Goal: Find specific page/section: Find specific page/section

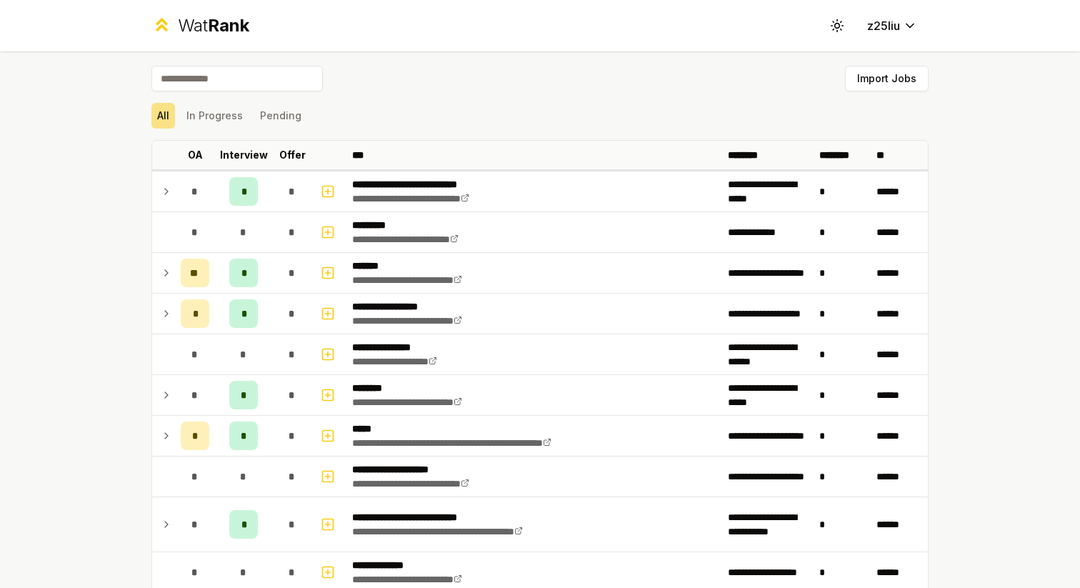
scroll to position [1212, 0]
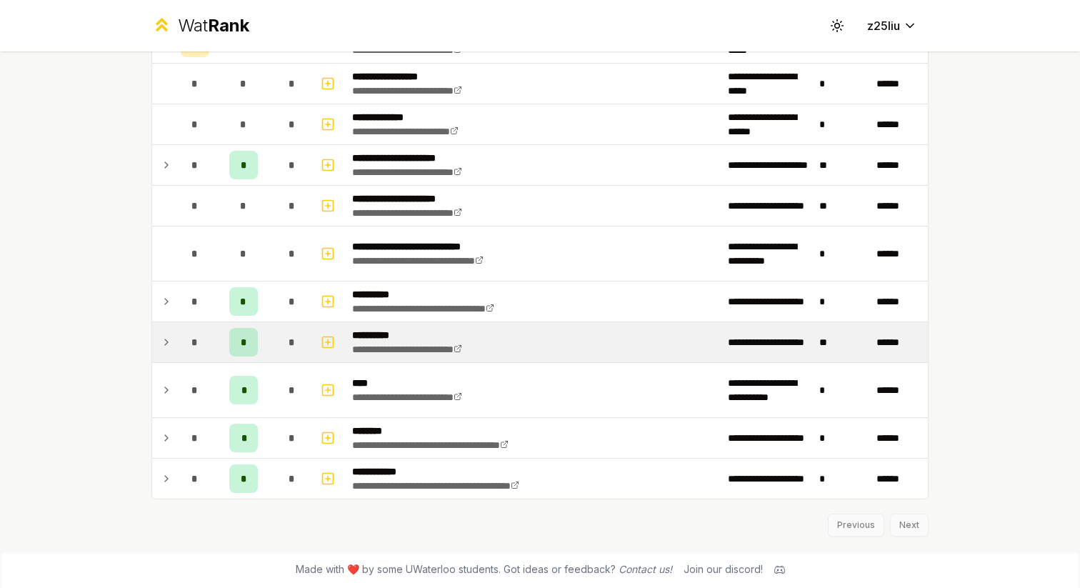
click at [193, 338] on span "*" at bounding box center [194, 342] width 6 height 14
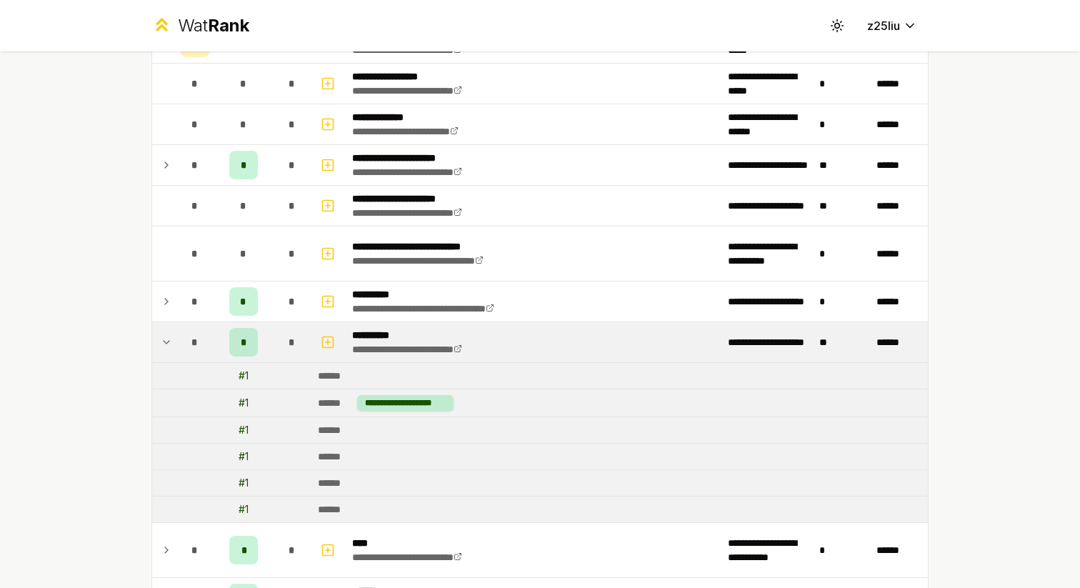
click at [193, 338] on span "*" at bounding box center [194, 342] width 6 height 14
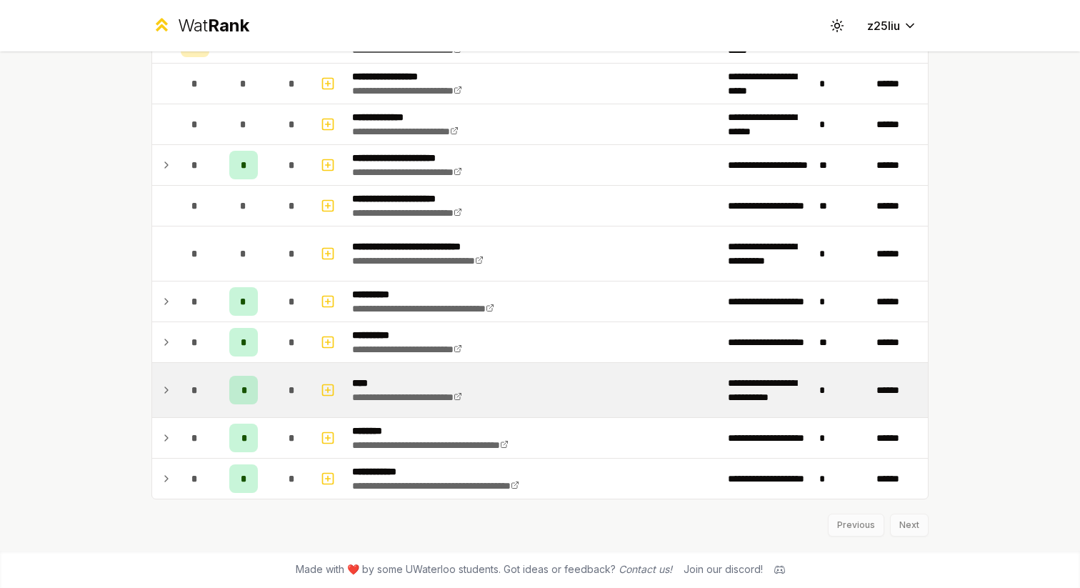
scroll to position [1200, 0]
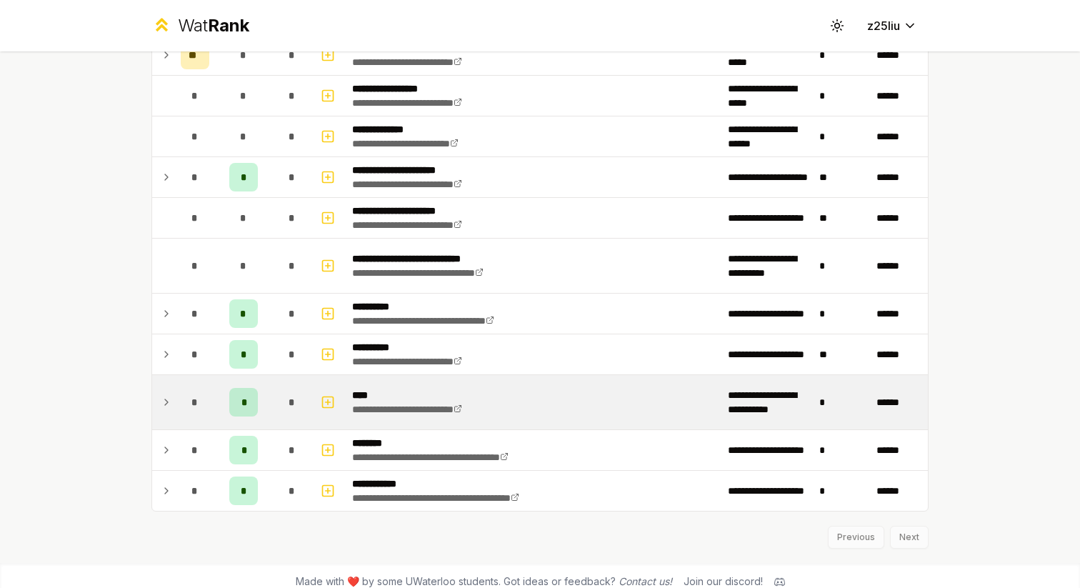
click at [221, 389] on td "*" at bounding box center [243, 402] width 57 height 54
click at [186, 405] on div "*" at bounding box center [195, 402] width 29 height 29
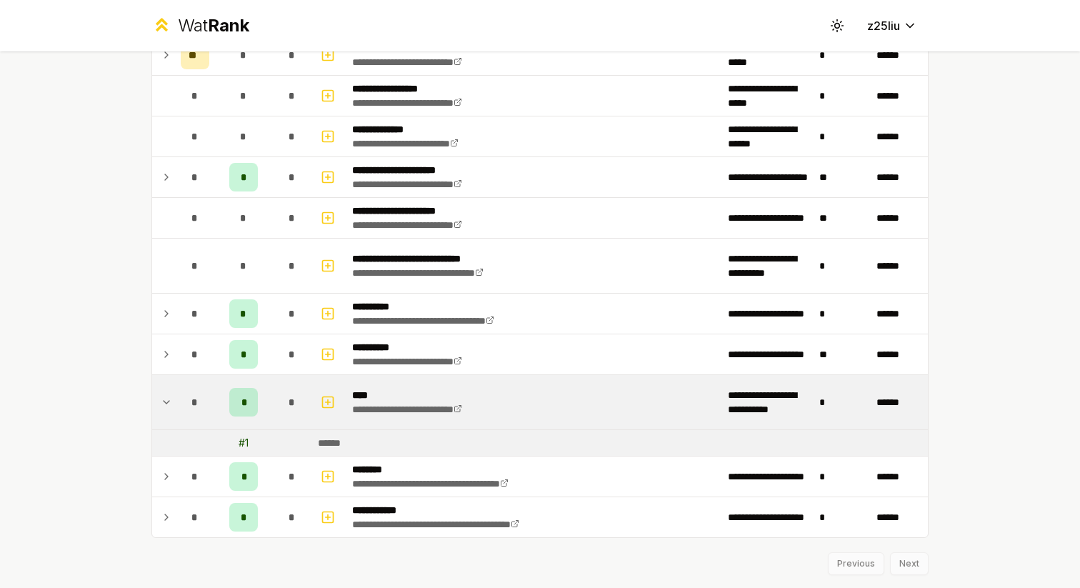
click at [186, 404] on div "*" at bounding box center [195, 402] width 29 height 29
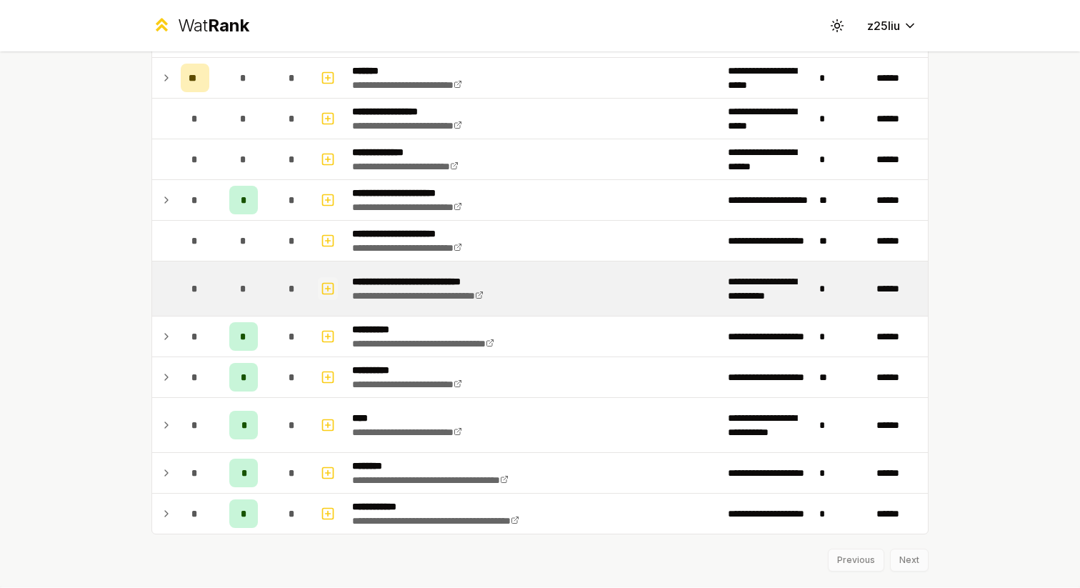
scroll to position [1167, 0]
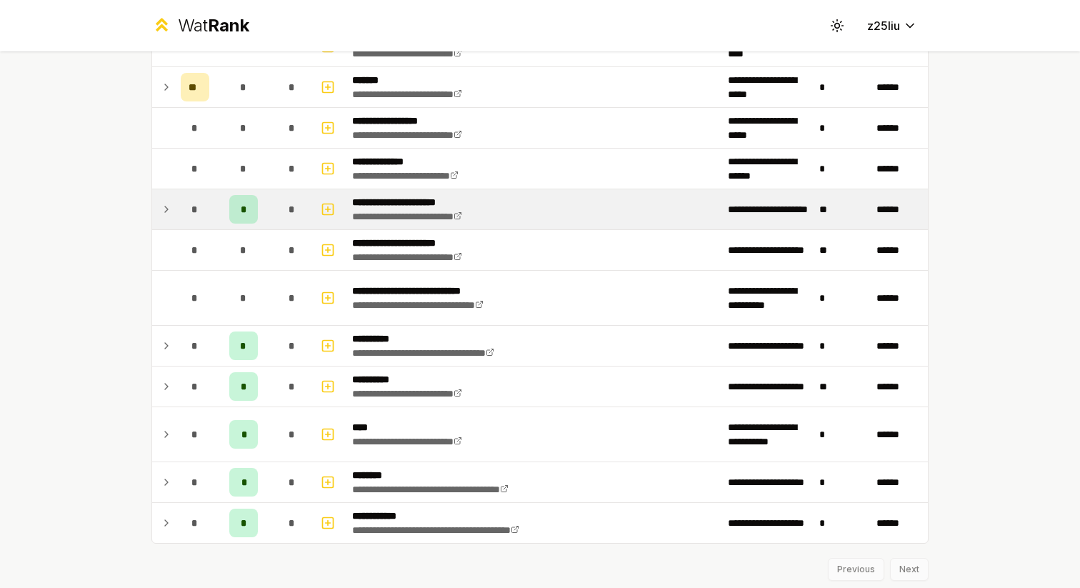
click at [295, 220] on div "*" at bounding box center [292, 209] width 29 height 29
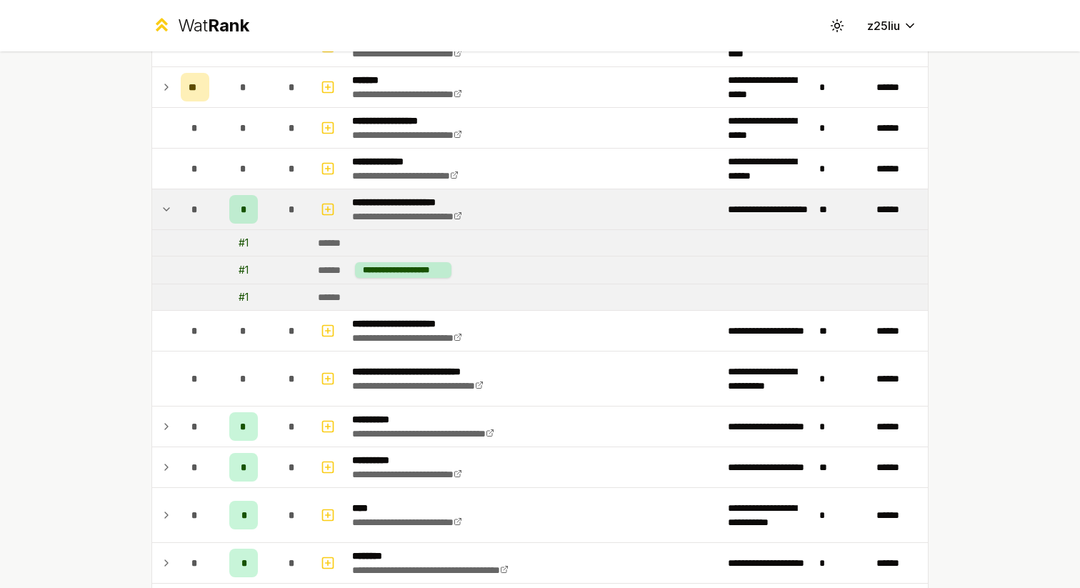
click at [154, 209] on td at bounding box center [163, 209] width 23 height 40
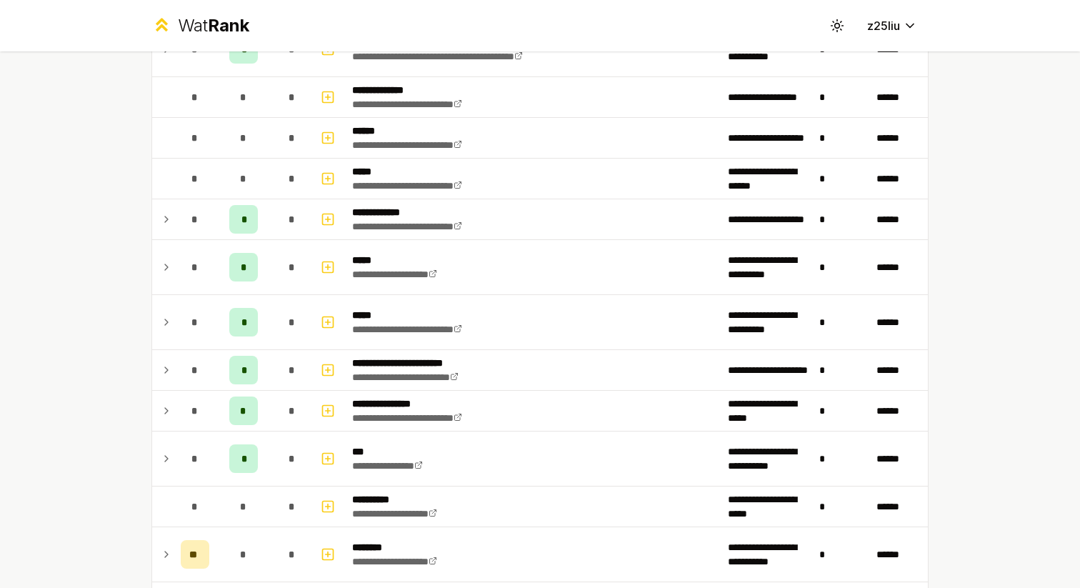
scroll to position [395, 0]
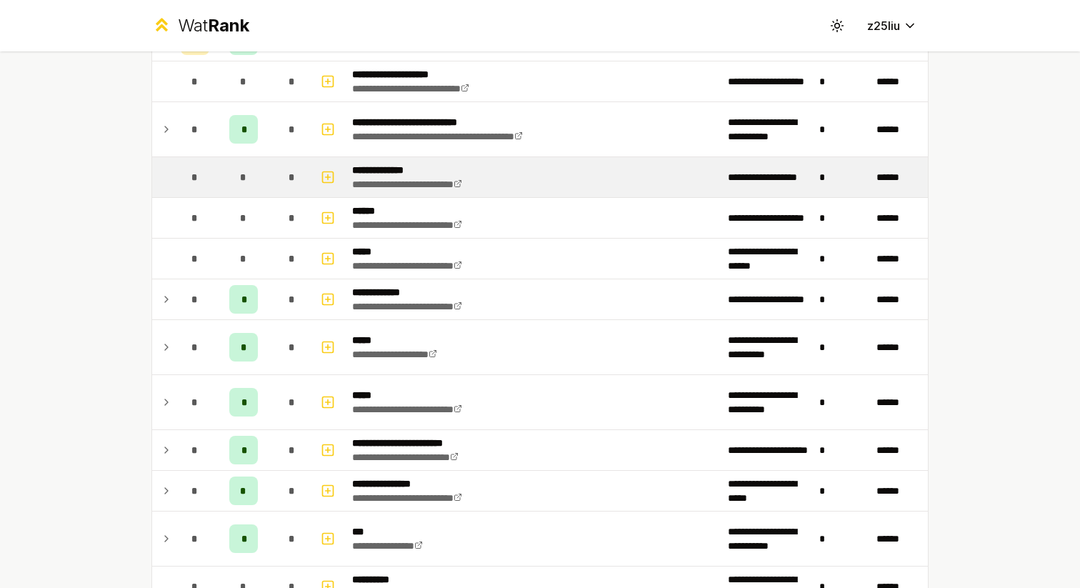
click at [184, 186] on div "*" at bounding box center [195, 177] width 29 height 29
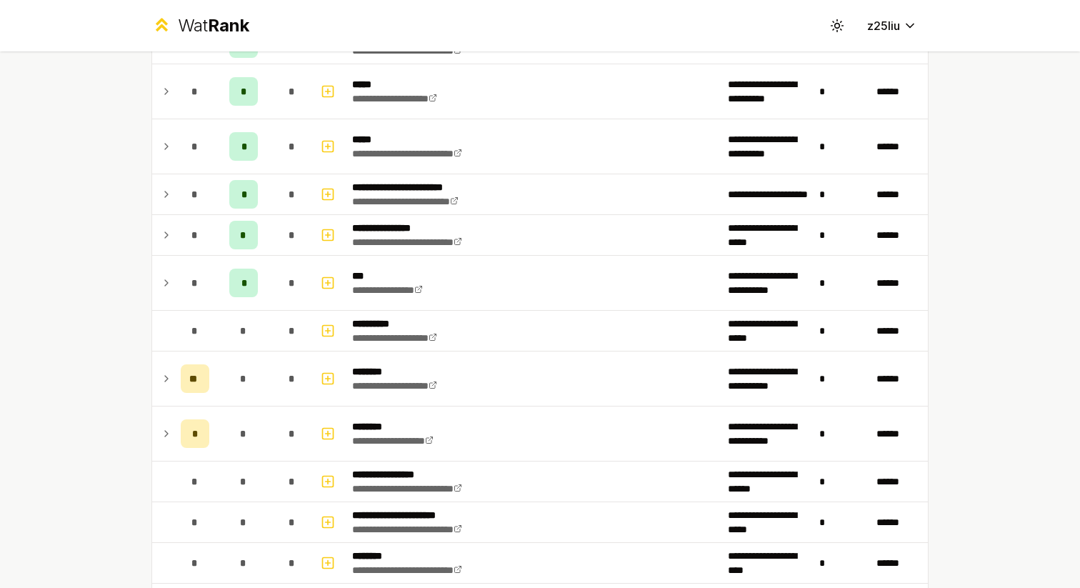
scroll to position [909, 0]
